Goal: Find specific page/section: Find specific page/section

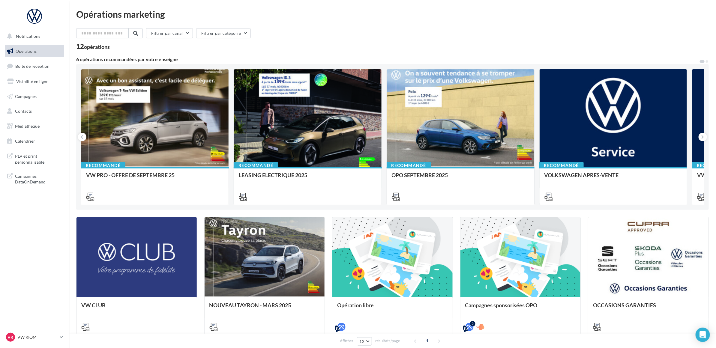
click at [390, 17] on div "Opérations marketing" at bounding box center [392, 14] width 633 height 9
drag, startPoint x: 47, startPoint y: 66, endPoint x: 43, endPoint y: 71, distance: 6.4
click at [47, 66] on span "Boîte de réception" at bounding box center [32, 66] width 34 height 5
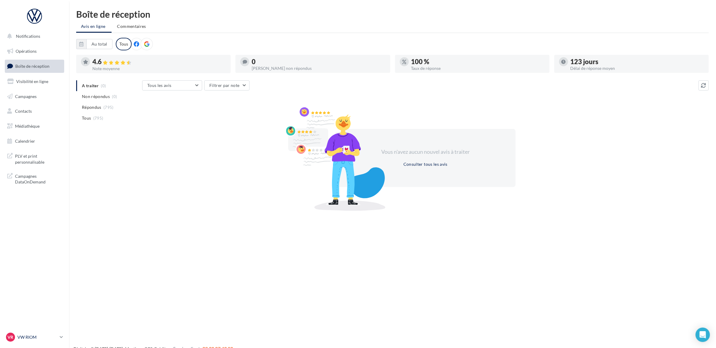
click at [28, 336] on p "VW RIOM" at bounding box center [37, 338] width 40 height 6
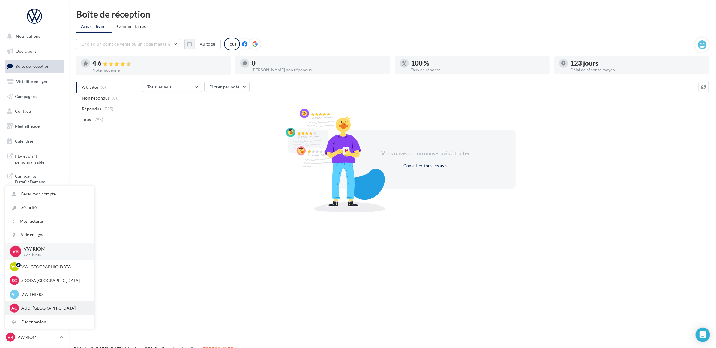
click at [54, 304] on div "AC AUDI CLERMONT FERRAND audi-cler-cha" at bounding box center [50, 308] width 80 height 9
